Goal: Task Accomplishment & Management: Manage account settings

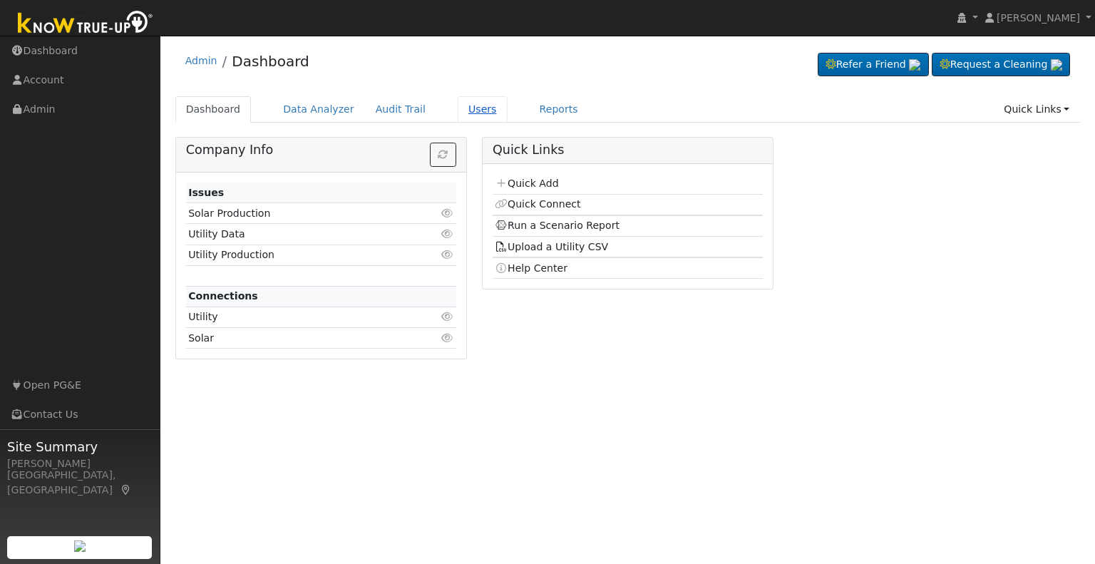
click at [457, 111] on link "Users" at bounding box center [482, 109] width 50 height 26
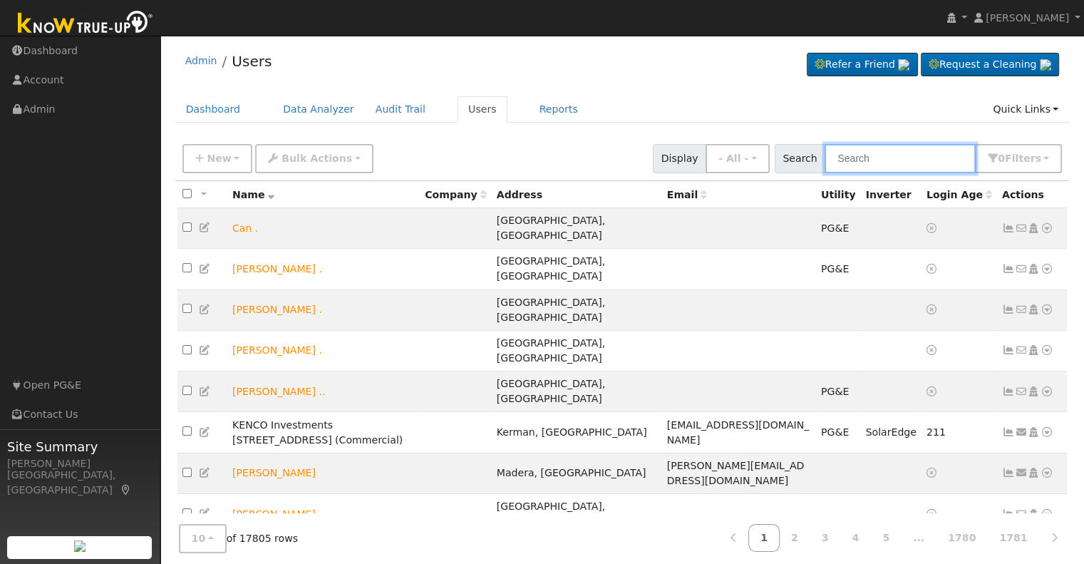
click at [878, 155] on input "text" at bounding box center [899, 158] width 151 height 29
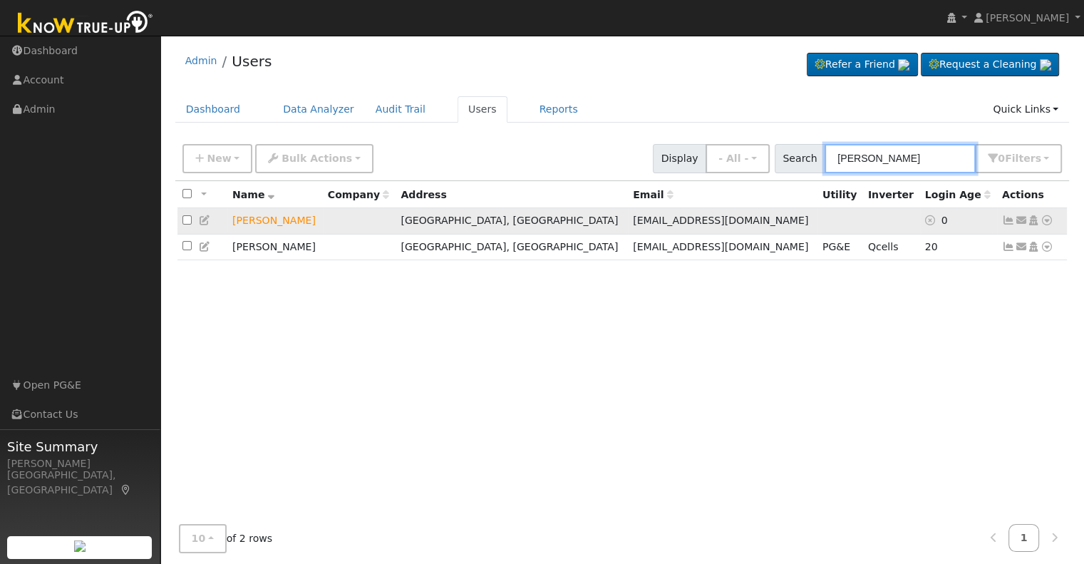
type input "[PERSON_NAME]"
click at [1046, 217] on icon at bounding box center [1046, 220] width 13 height 10
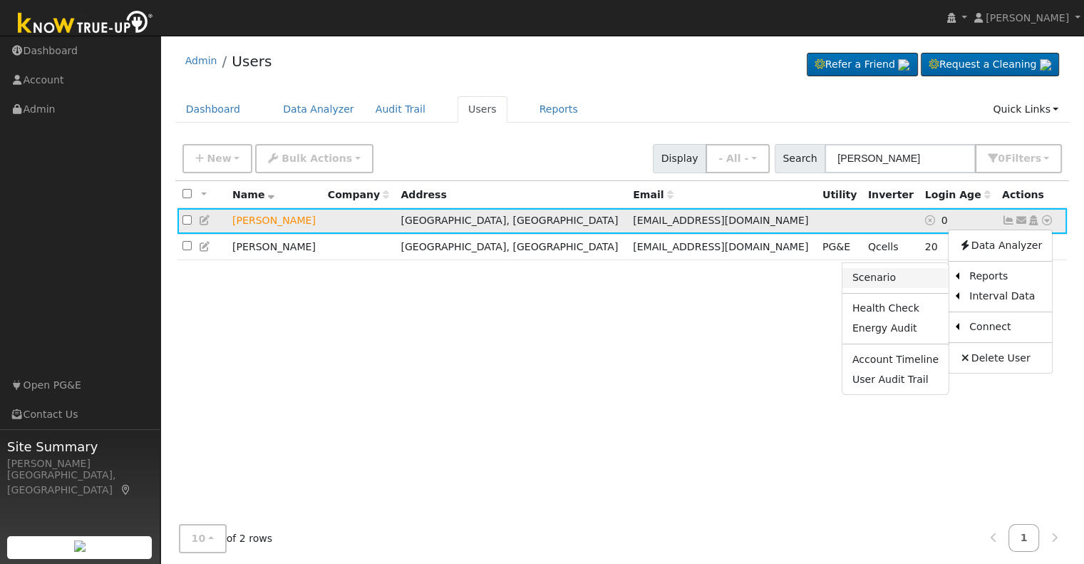
click at [906, 276] on link "Scenario" at bounding box center [895, 278] width 106 height 20
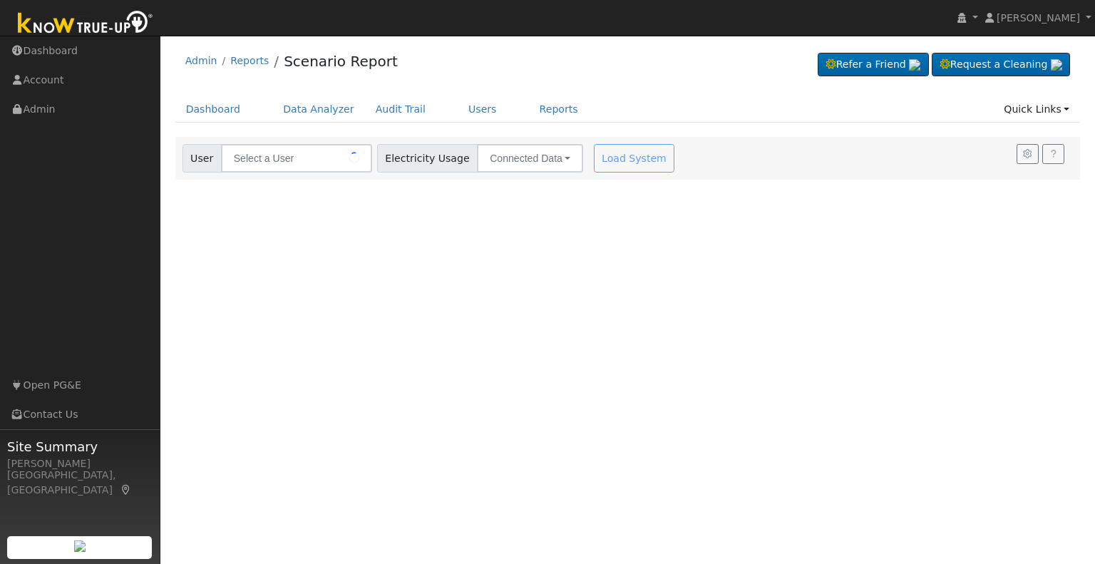
type input "[PERSON_NAME]"
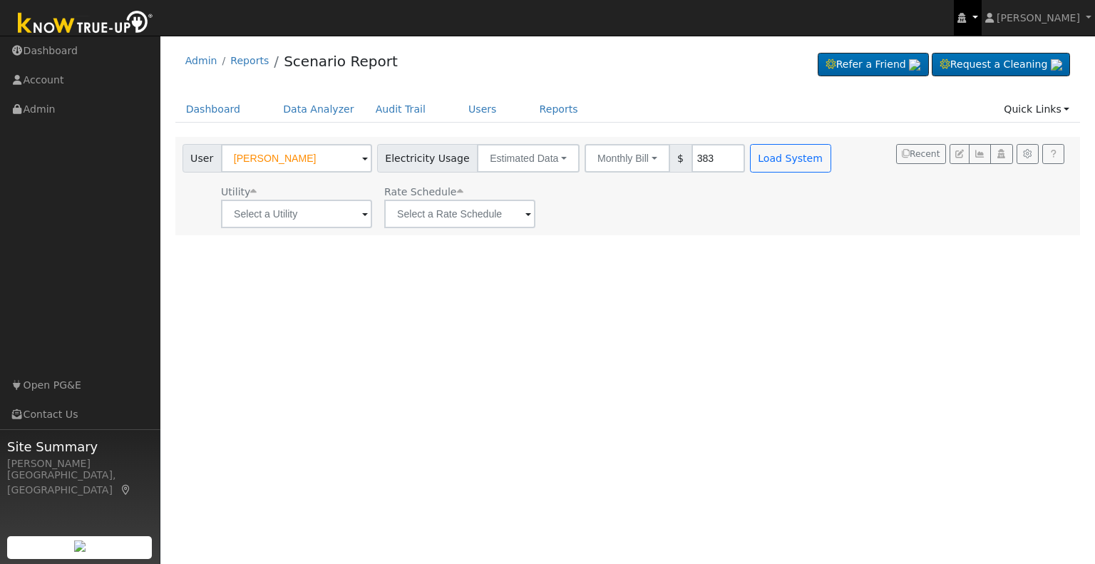
click at [966, 17] on icon at bounding box center [961, 18] width 9 height 10
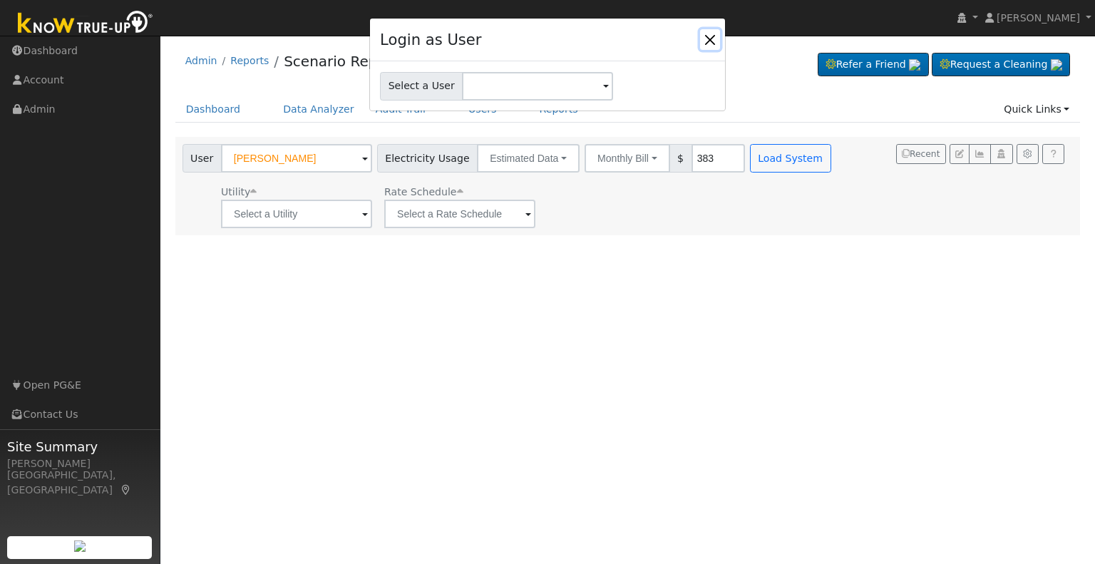
click at [710, 36] on button "Close" at bounding box center [710, 39] width 20 height 20
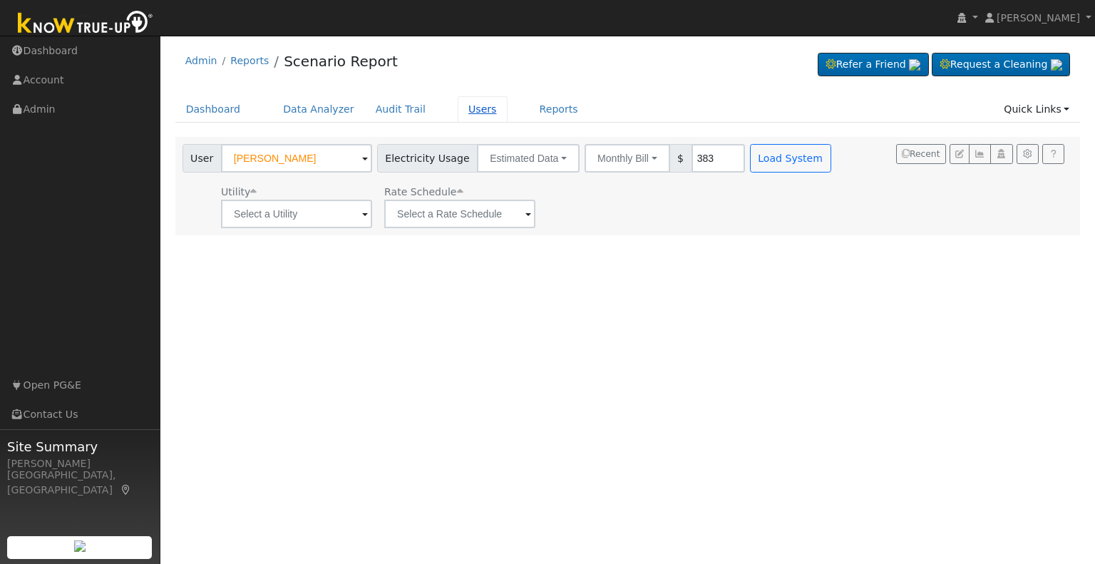
click at [459, 111] on link "Users" at bounding box center [482, 109] width 50 height 26
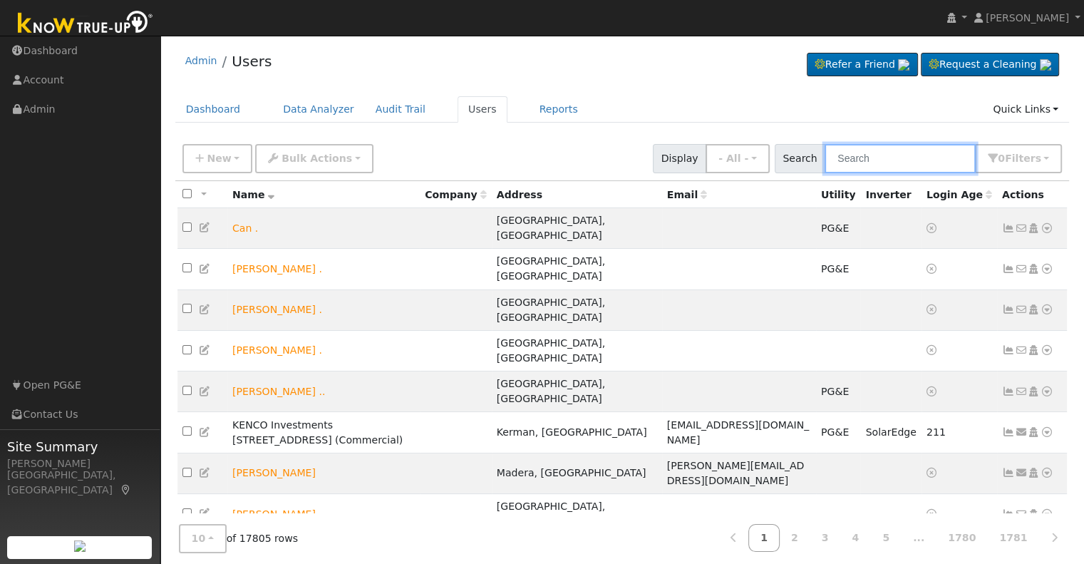
click at [852, 165] on input "text" at bounding box center [899, 158] width 151 height 29
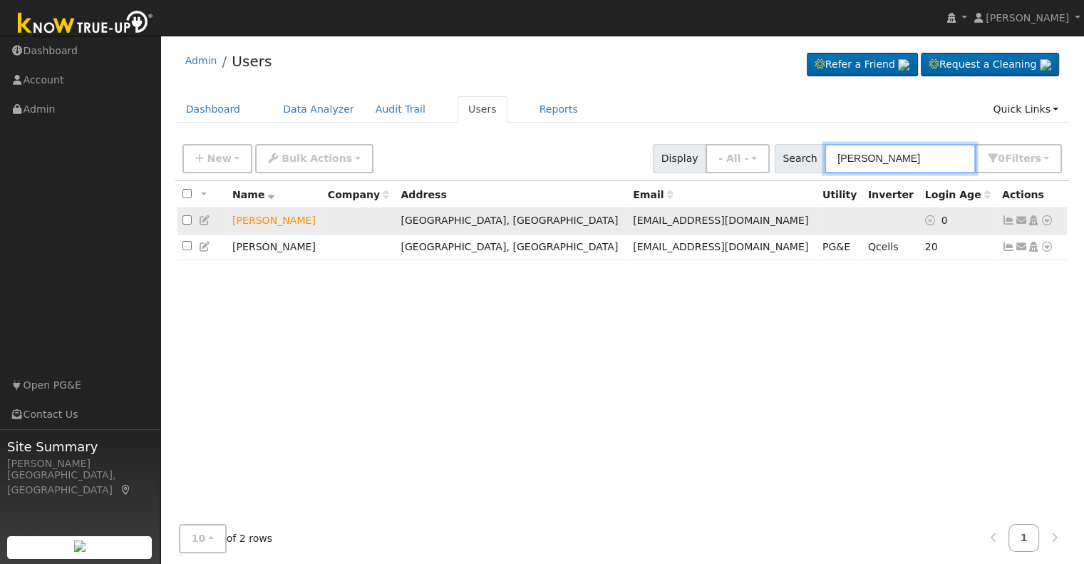
type input "[PERSON_NAME]"
click at [1031, 222] on icon at bounding box center [1033, 220] width 13 height 10
